Goal: Check status: Check status

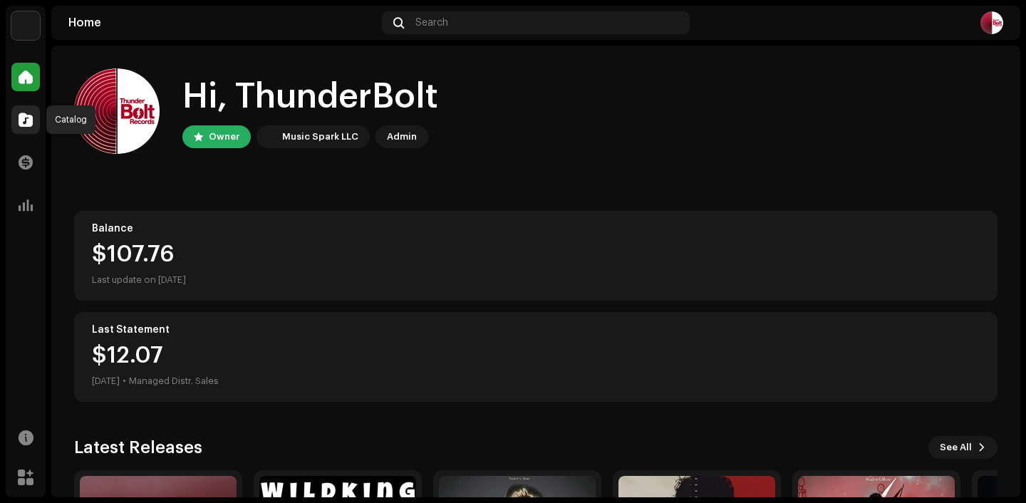
click at [27, 114] on span at bounding box center [26, 119] width 14 height 11
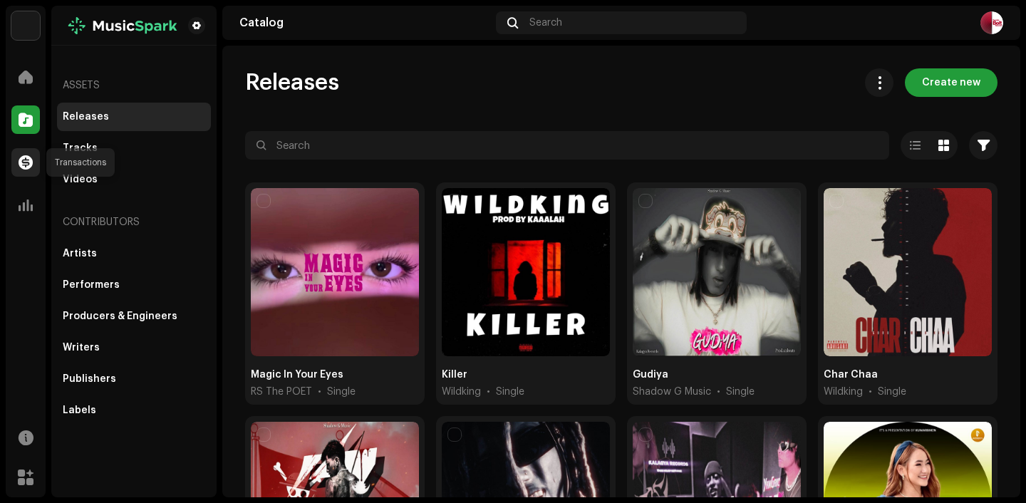
click at [33, 158] on div at bounding box center [25, 162] width 28 height 28
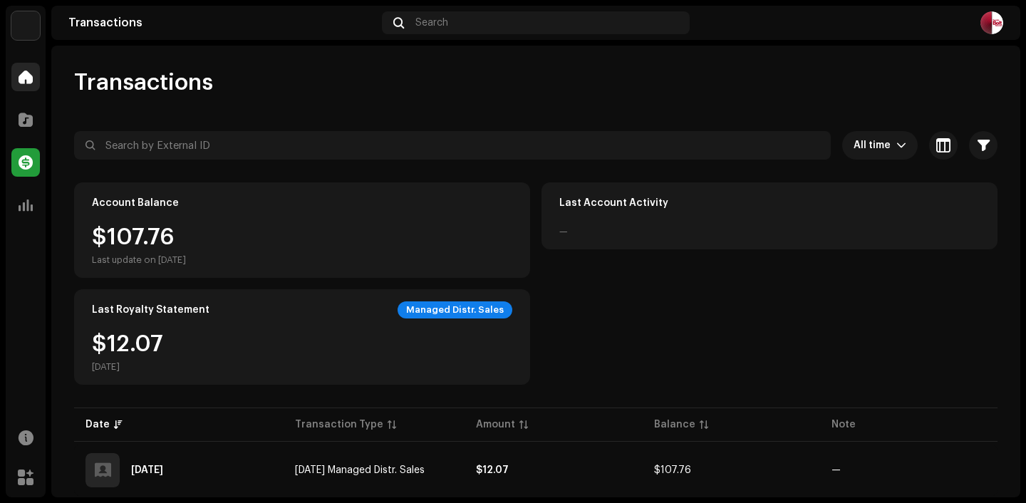
click at [26, 79] on span at bounding box center [26, 76] width 14 height 11
